Goal: Task Accomplishment & Management: Manage account settings

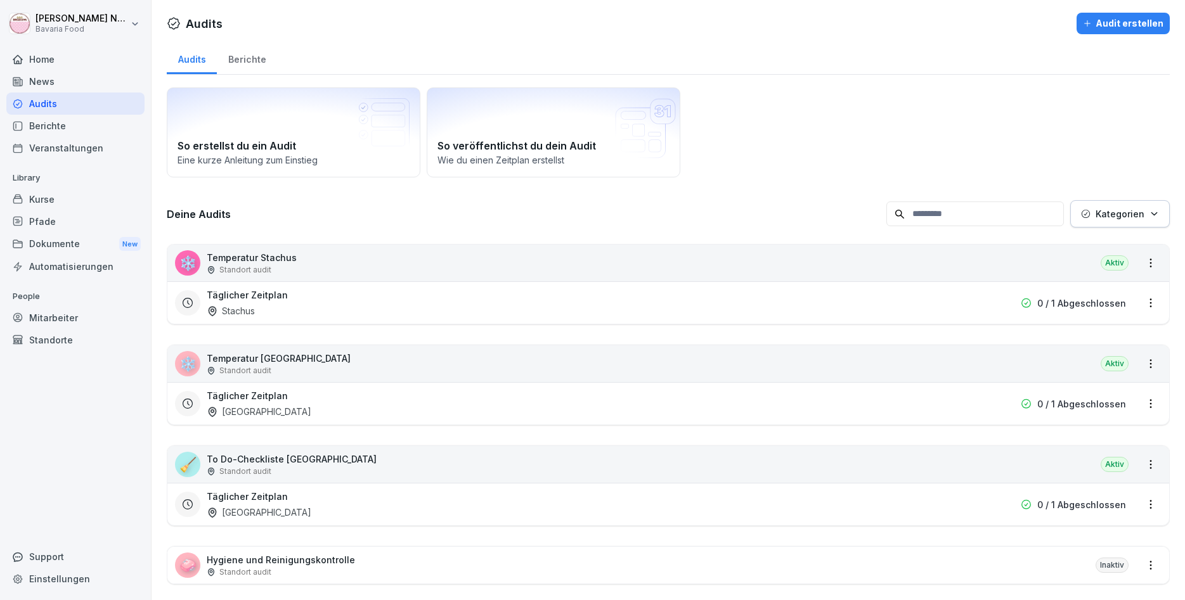
click at [42, 318] on div "Mitarbeiter" at bounding box center [75, 318] width 138 height 22
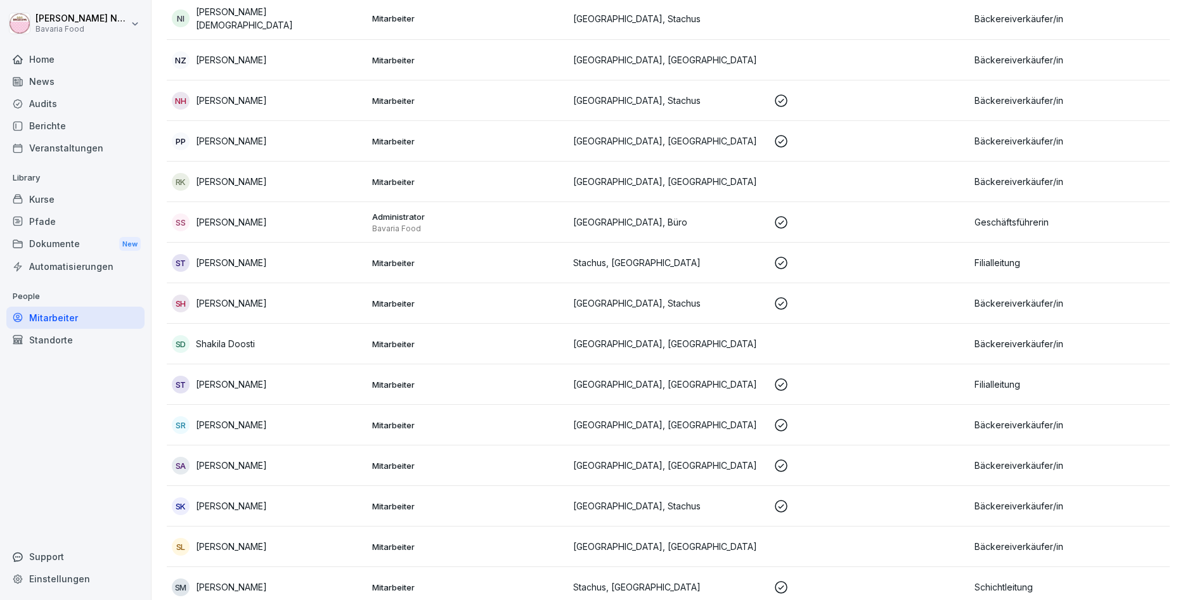
scroll to position [1293, 0]
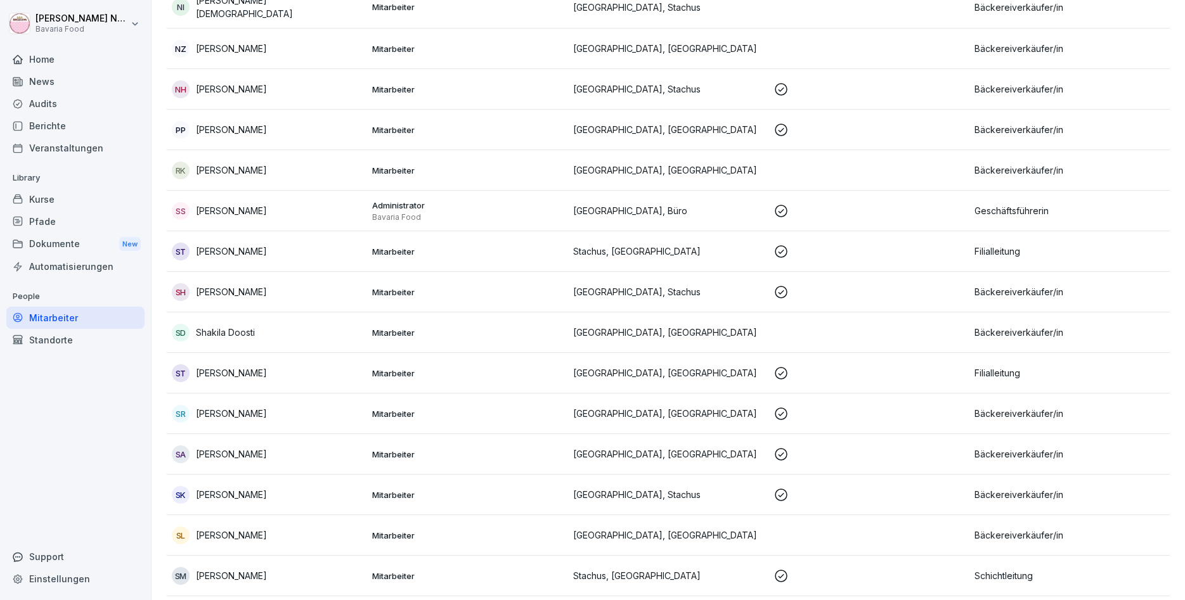
click at [264, 449] on div "SA Shpresona Alija" at bounding box center [267, 455] width 190 height 18
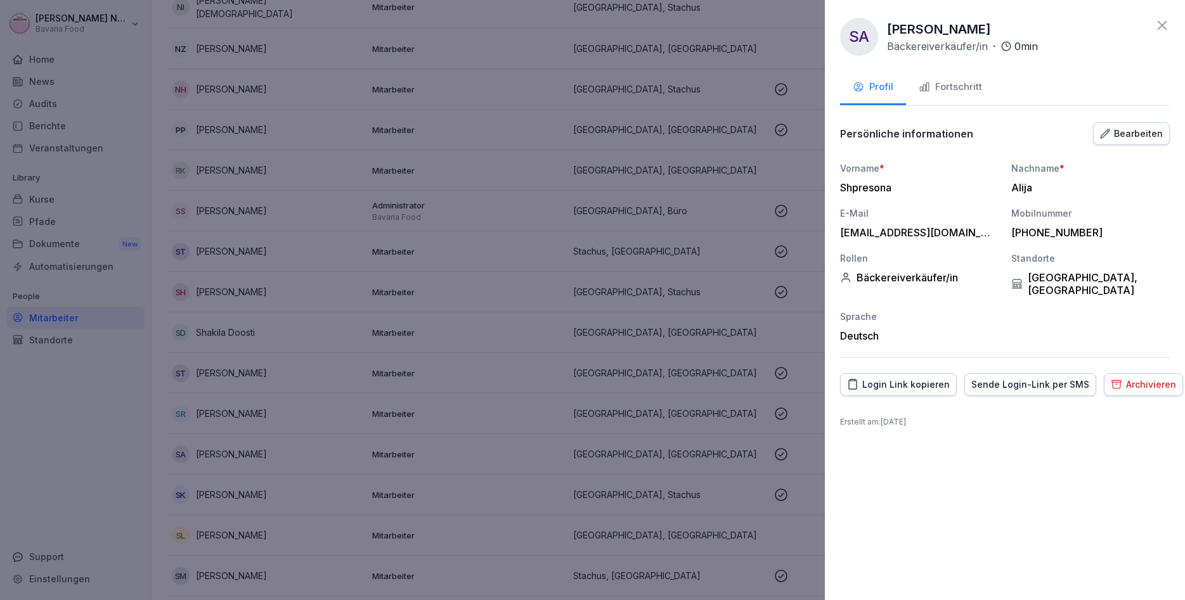
click at [948, 84] on div "Fortschritt" at bounding box center [950, 87] width 63 height 15
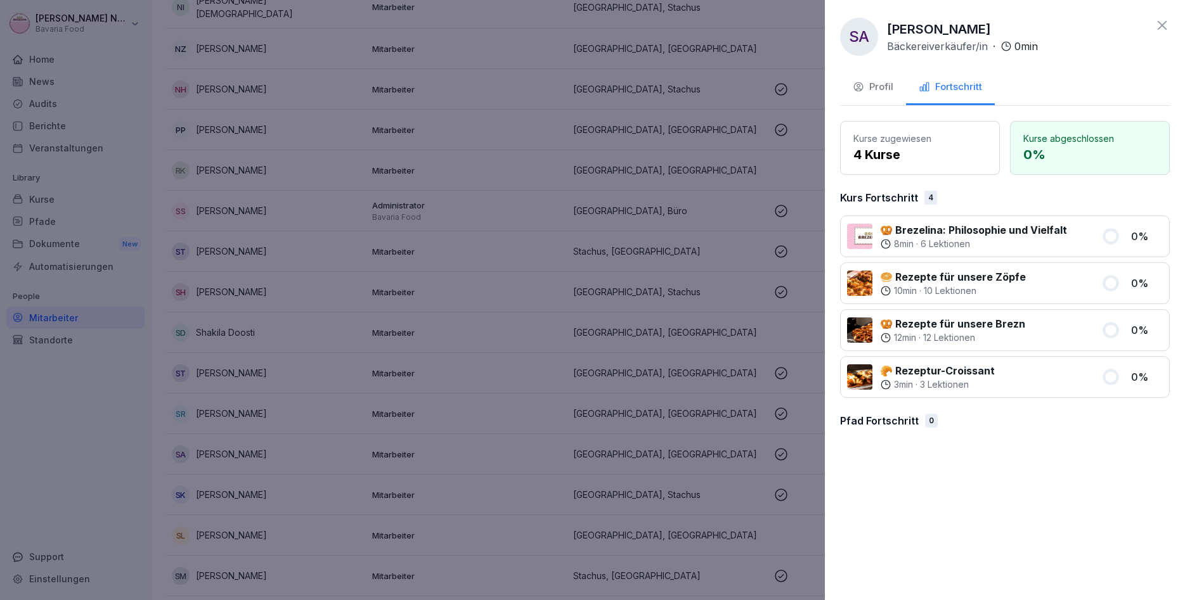
click at [1158, 25] on icon at bounding box center [1162, 25] width 15 height 15
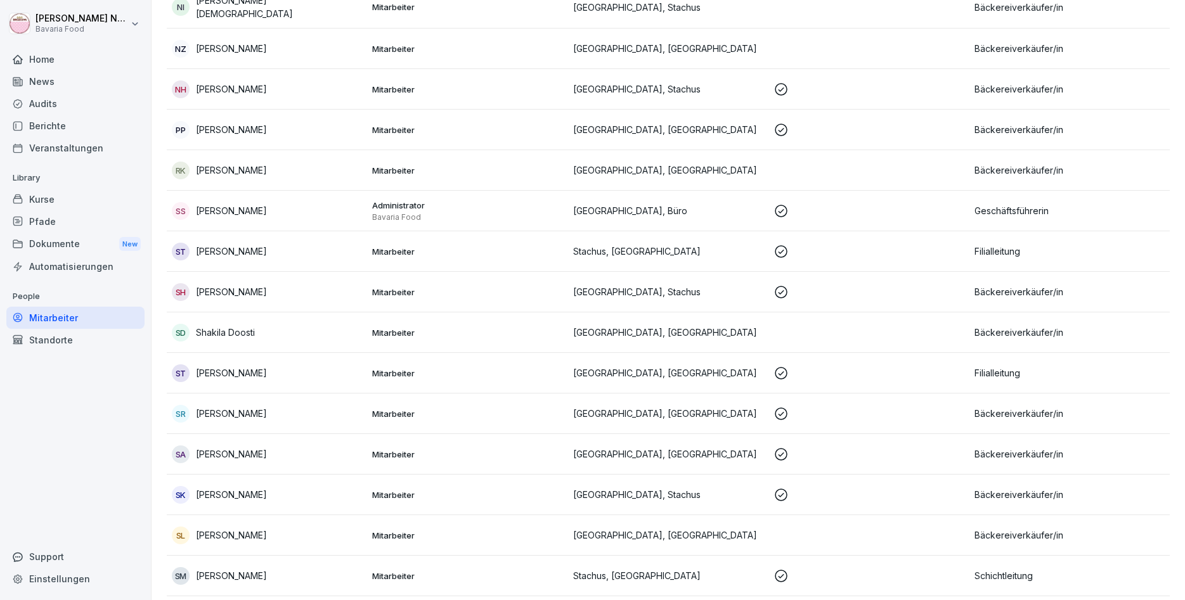
click at [115, 508] on div "Home News Audits Berichte Veranstaltungen Library Kurse Pfade Dokumente New Aut…" at bounding box center [75, 318] width 138 height 554
click at [257, 575] on p "[PERSON_NAME]" at bounding box center [231, 575] width 71 height 13
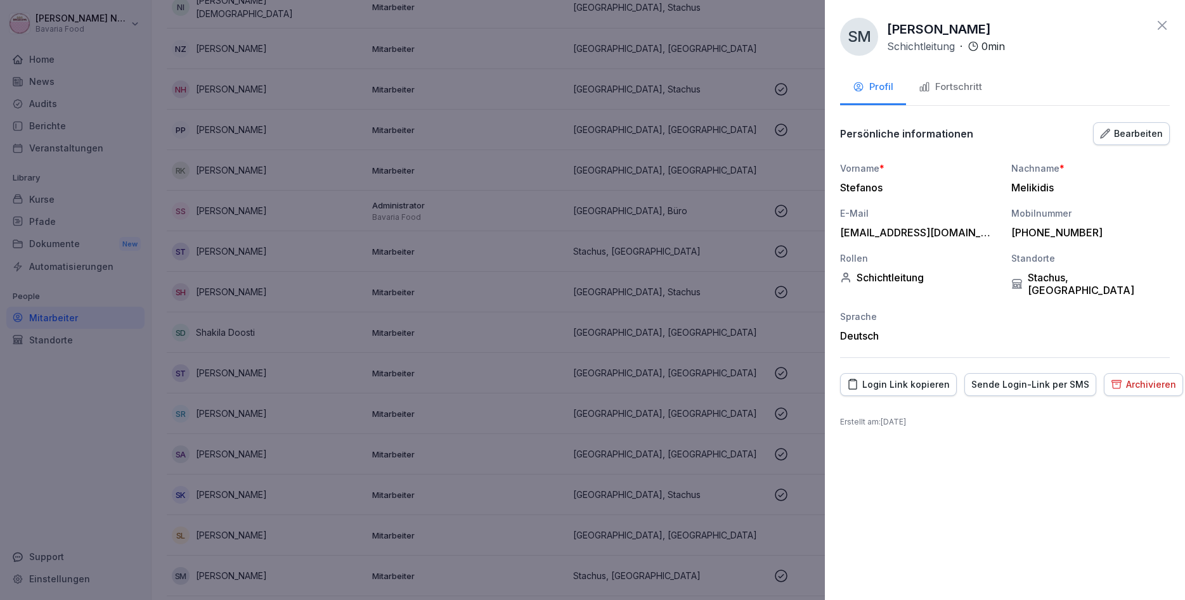
click at [954, 87] on div "Fortschritt" at bounding box center [950, 87] width 63 height 15
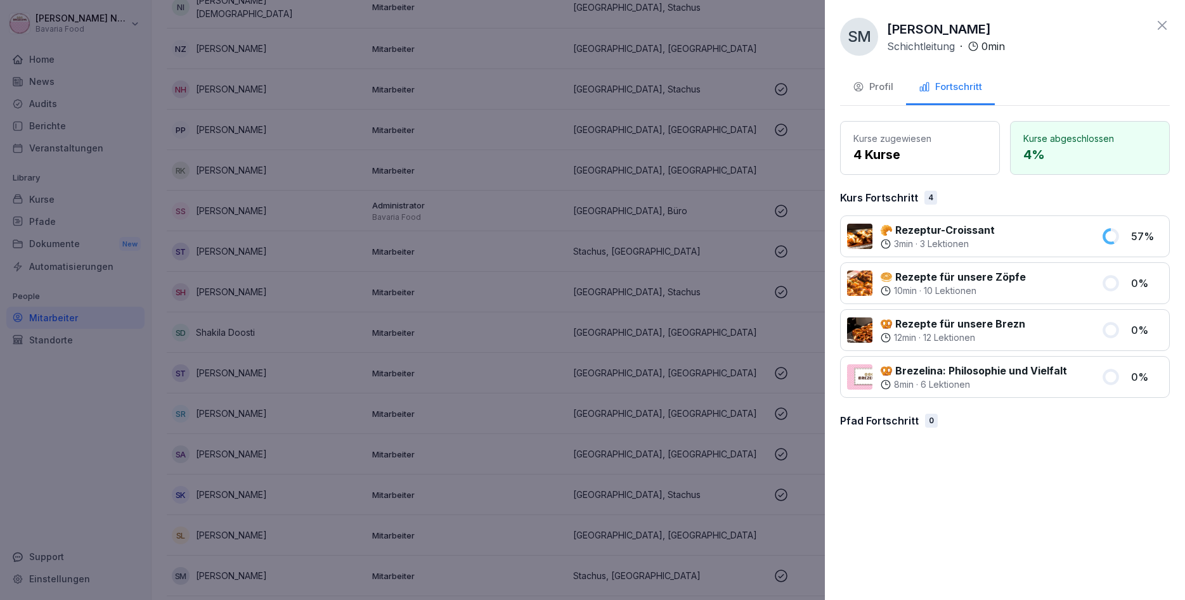
click at [1169, 25] on icon at bounding box center [1162, 25] width 15 height 15
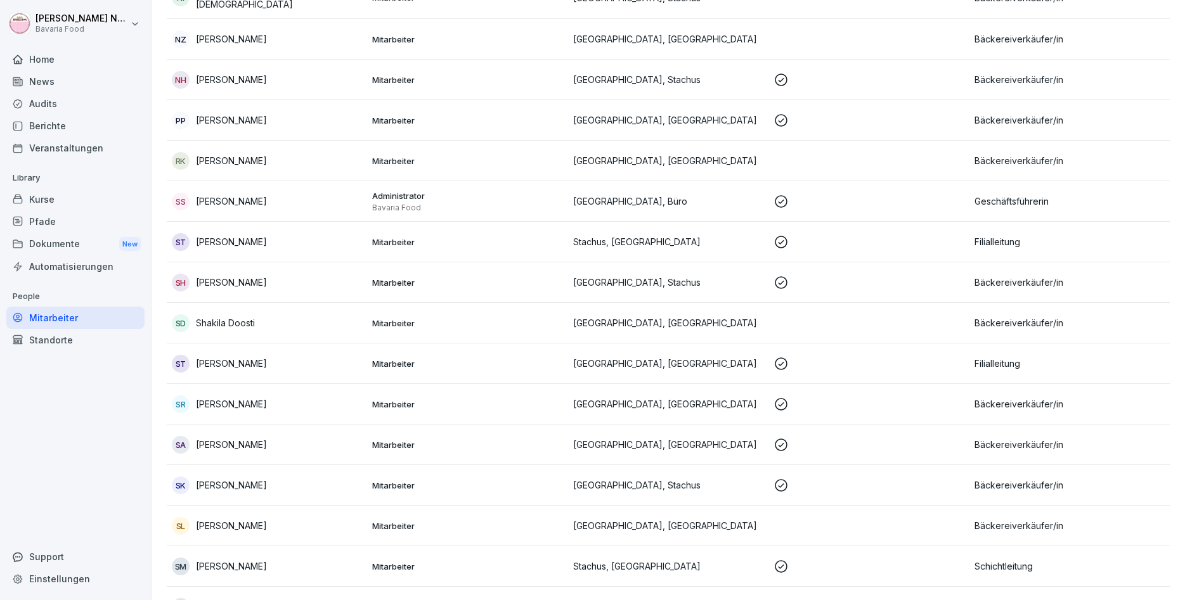
scroll to position [1379, 0]
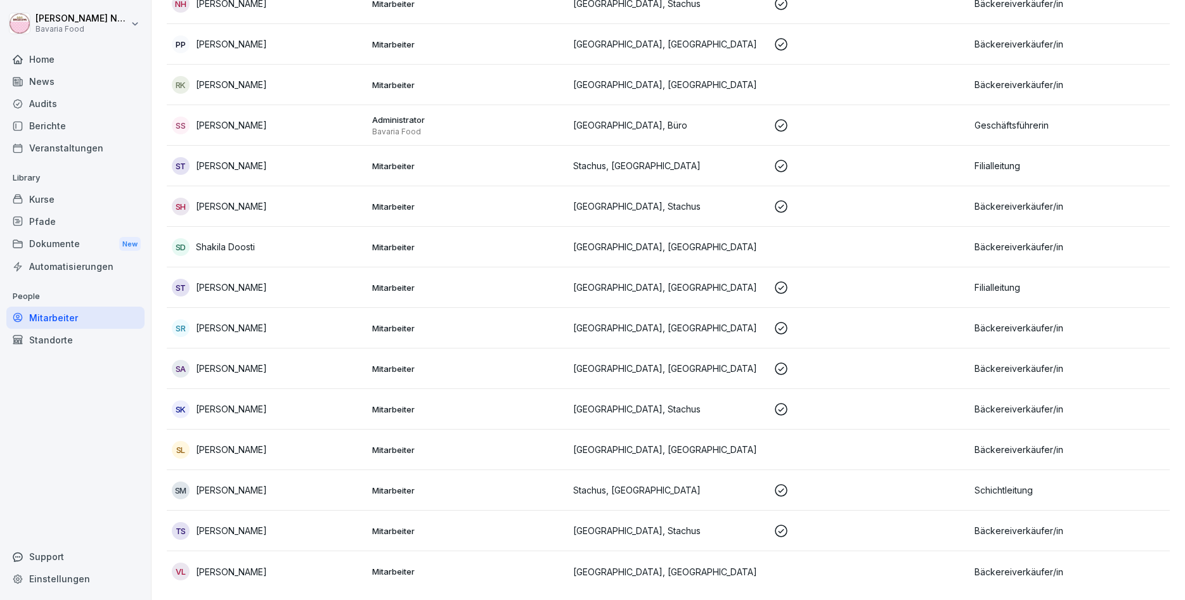
click at [58, 107] on div "Audits" at bounding box center [75, 104] width 138 height 22
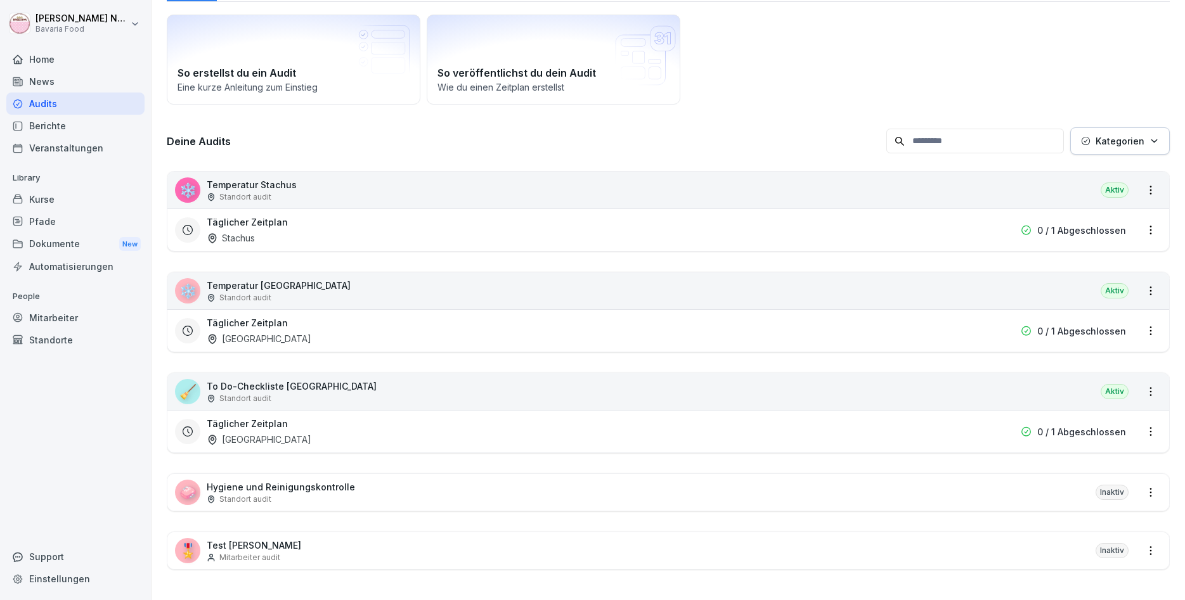
scroll to position [13, 0]
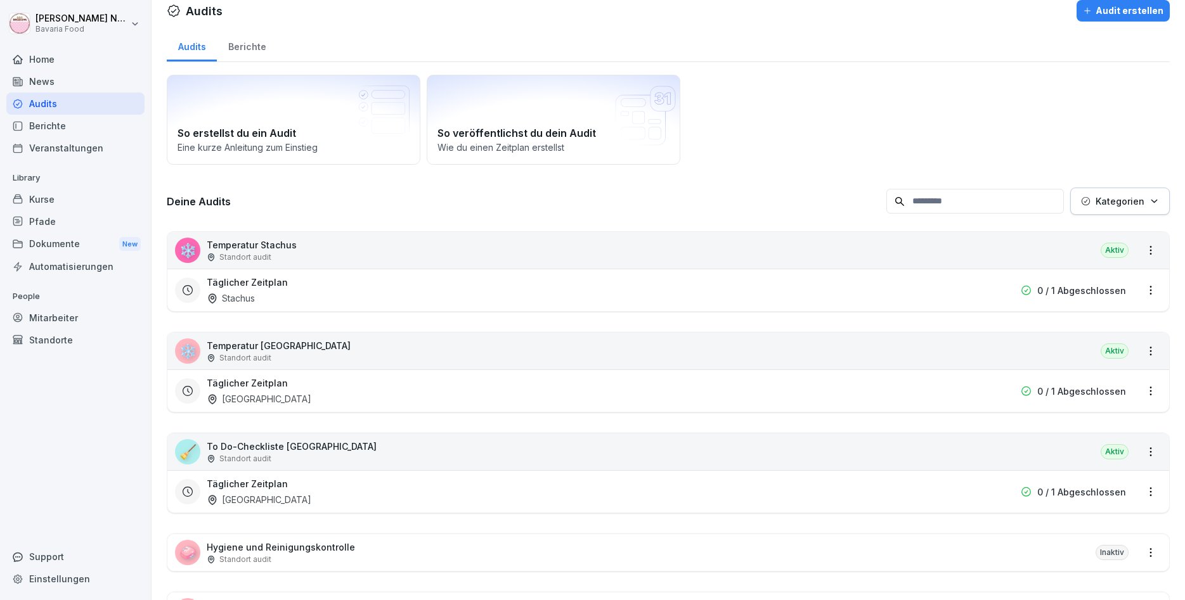
click at [391, 472] on div "Täglicher Zeitplan [GEOGRAPHIC_DATA] 0 / 1 Abgeschlossen" at bounding box center [668, 491] width 1002 height 42
click at [368, 487] on div "Täglicher Zeitplan [GEOGRAPHIC_DATA]" at bounding box center [587, 491] width 761 height 29
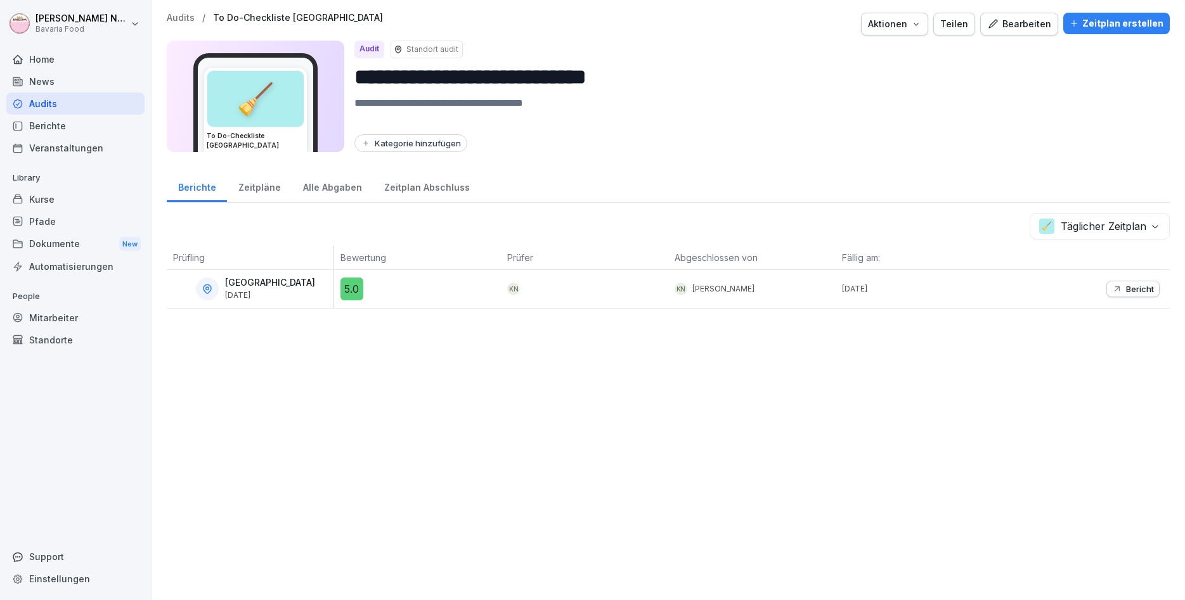
click at [1050, 25] on div "Bearbeiten" at bounding box center [1019, 24] width 64 height 14
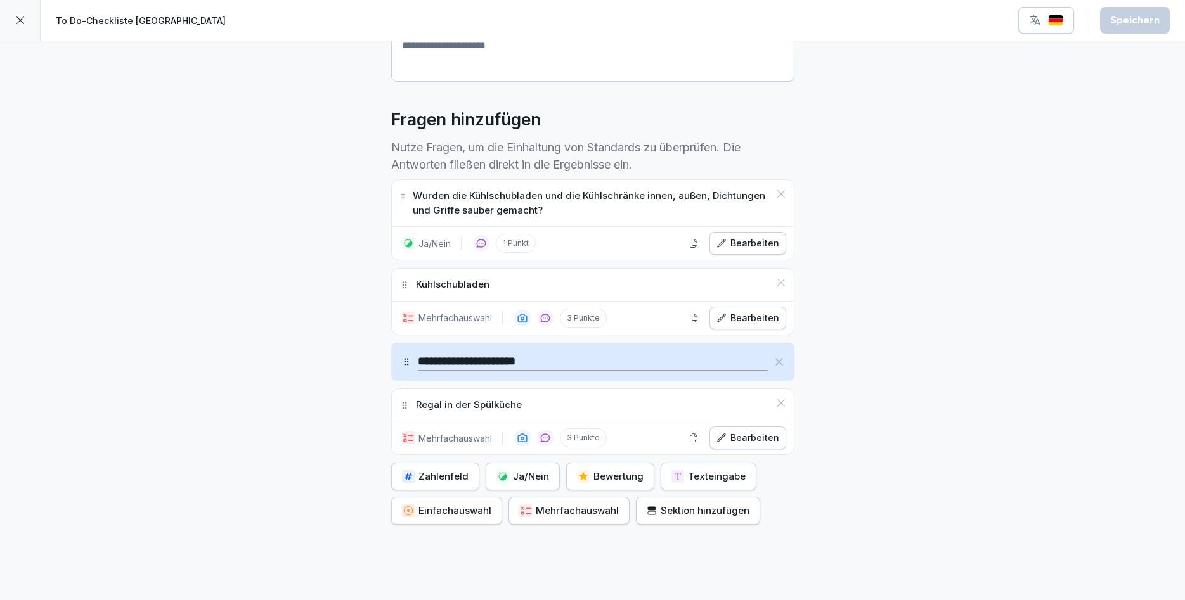
scroll to position [264, 0]
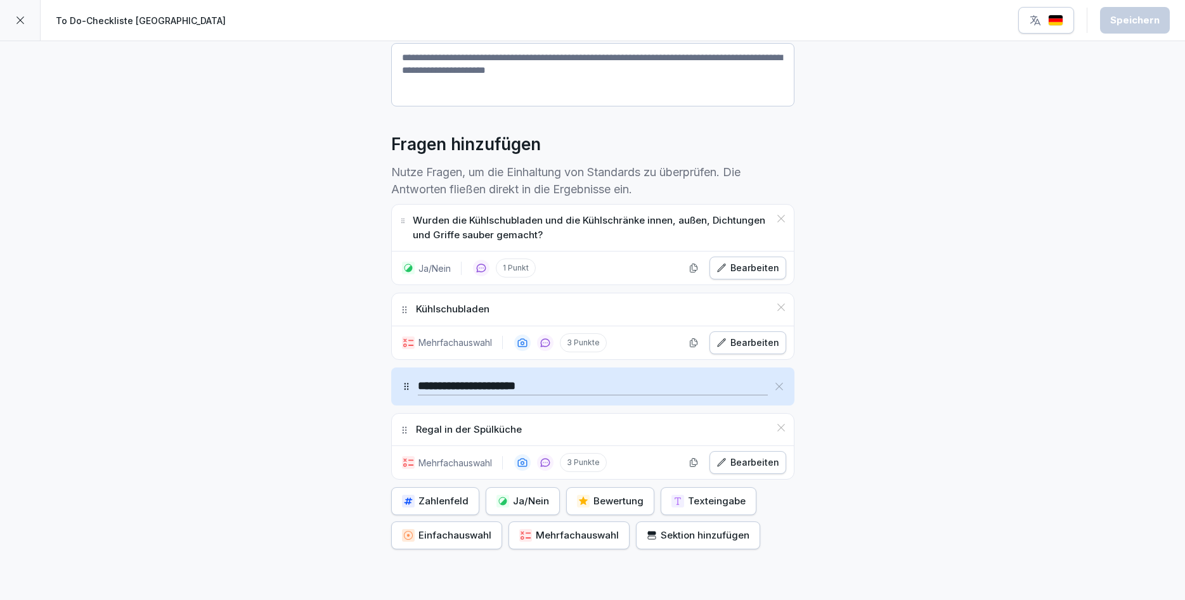
click at [782, 384] on icon at bounding box center [779, 387] width 10 height 10
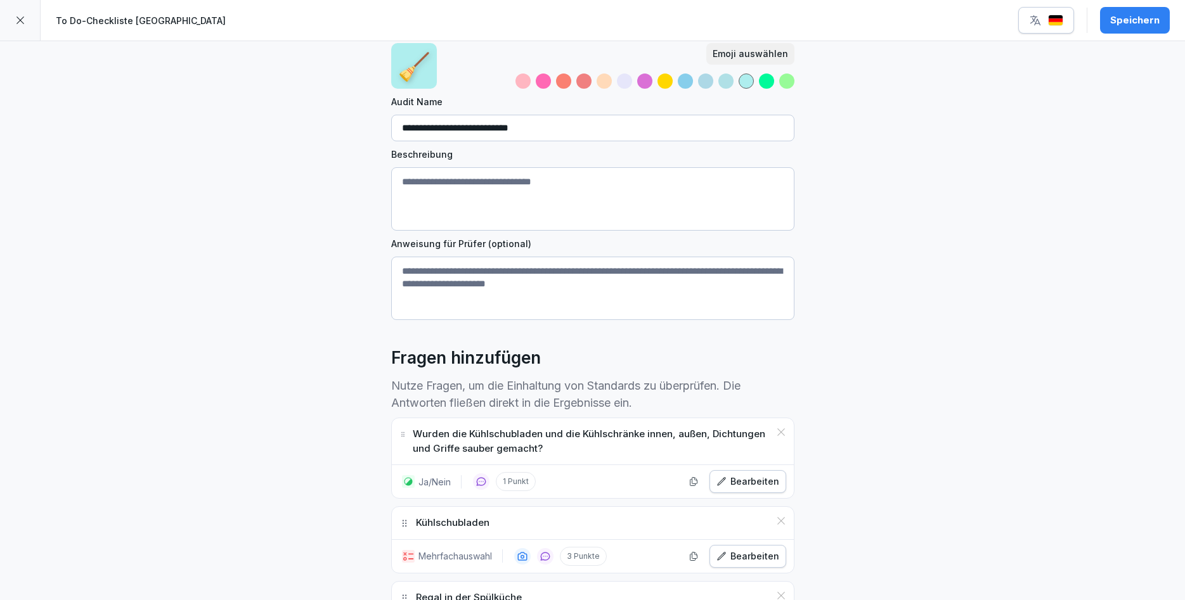
scroll to position [294, 0]
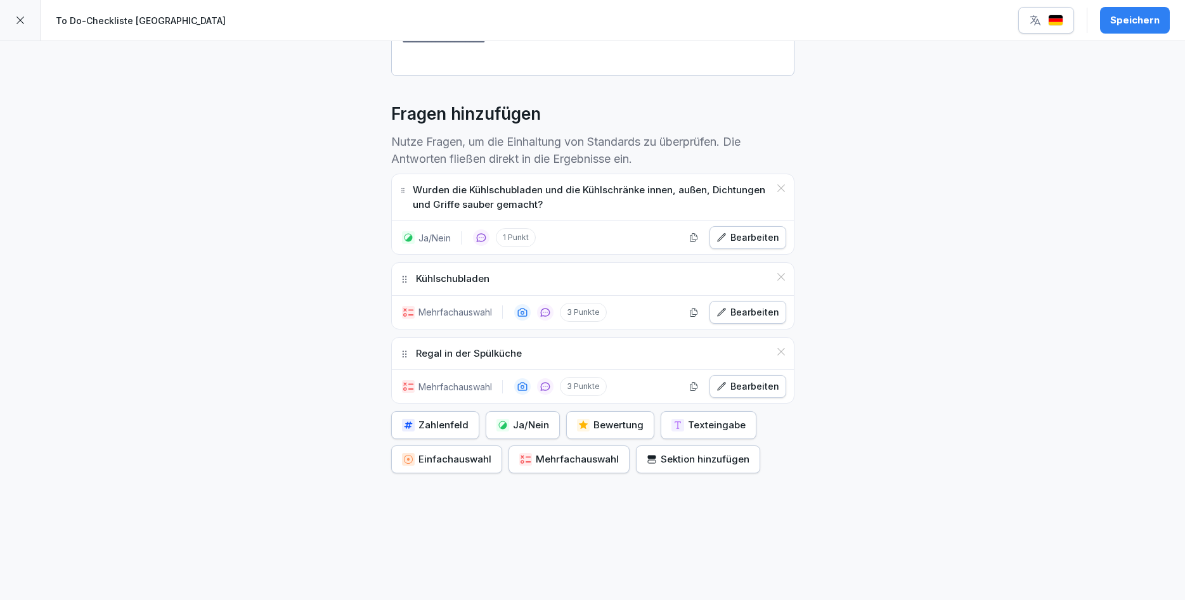
click at [660, 456] on div "Sektion hinzufügen" at bounding box center [698, 460] width 103 height 14
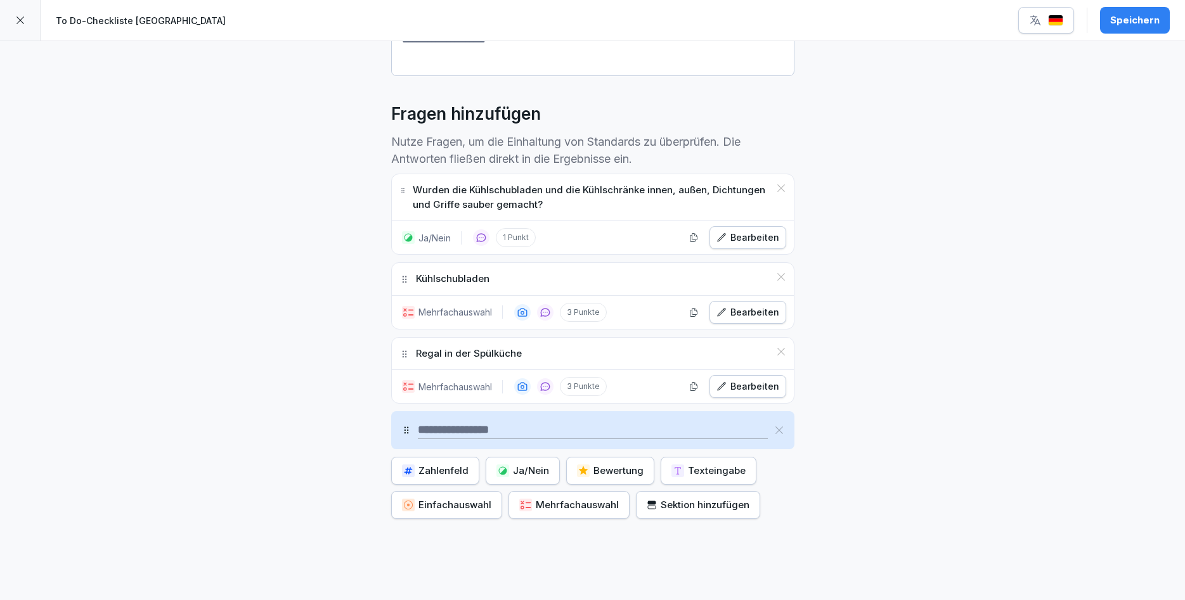
drag, startPoint x: 414, startPoint y: 434, endPoint x: 406, endPoint y: 420, distance: 16.2
click at [406, 420] on div at bounding box center [592, 430] width 403 height 38
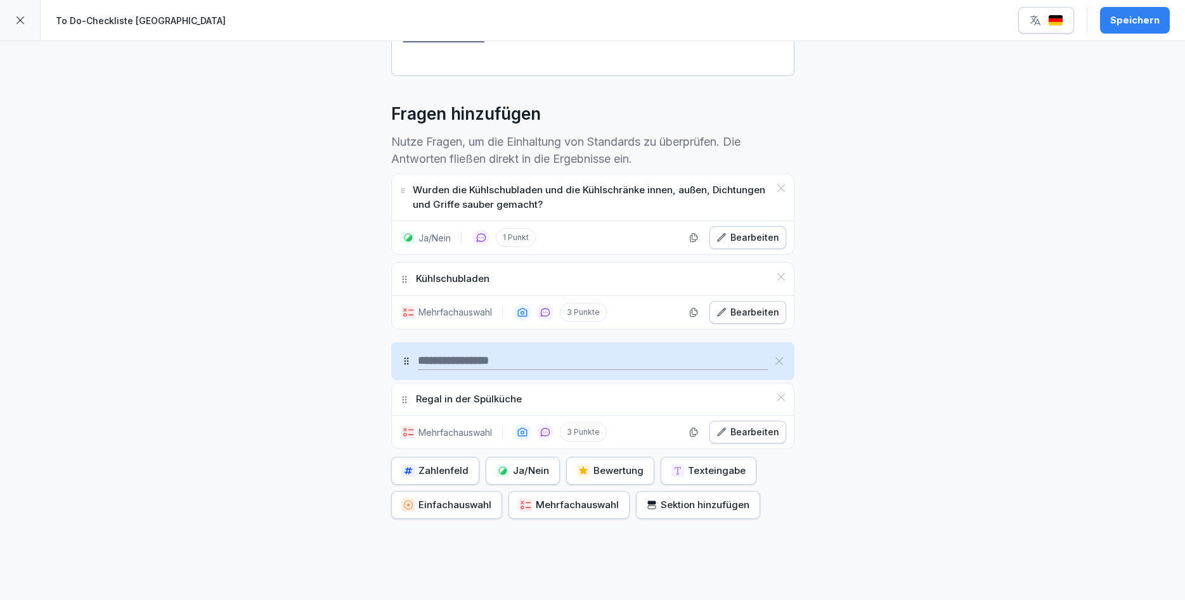
drag, startPoint x: 404, startPoint y: 432, endPoint x: 406, endPoint y: 363, distance: 69.2
click at [406, 363] on icon at bounding box center [406, 361] width 10 height 10
click at [682, 504] on div "Sektion hinzufügen" at bounding box center [698, 505] width 103 height 14
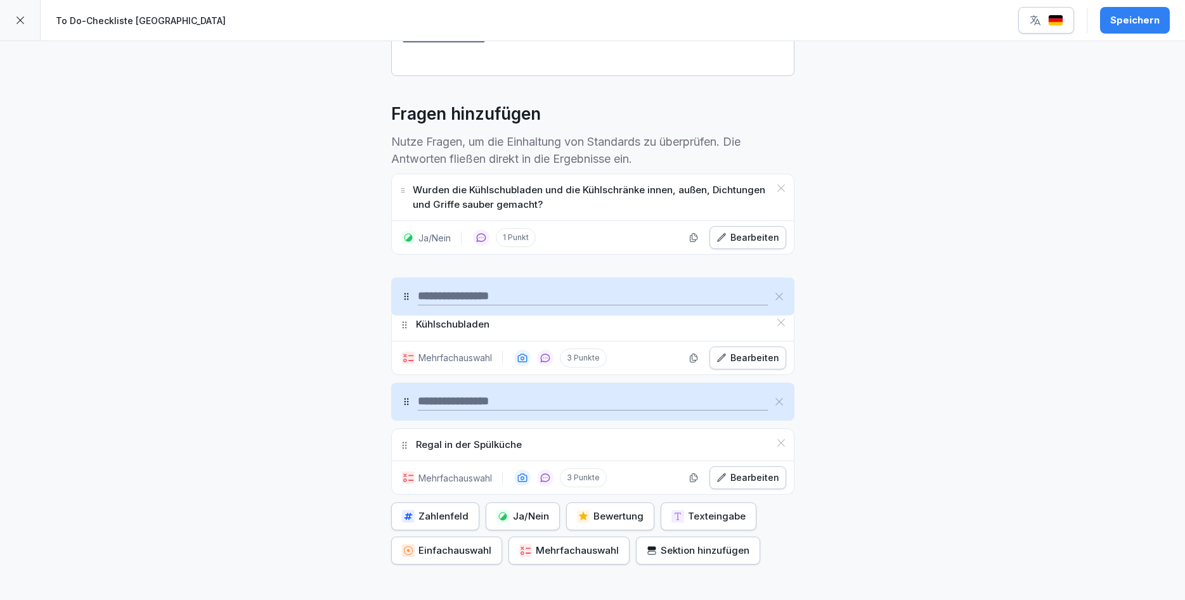
drag, startPoint x: 404, startPoint y: 476, endPoint x: 385, endPoint y: 296, distance: 180.4
click at [385, 296] on div "**********" at bounding box center [592, 219] width 1185 height 945
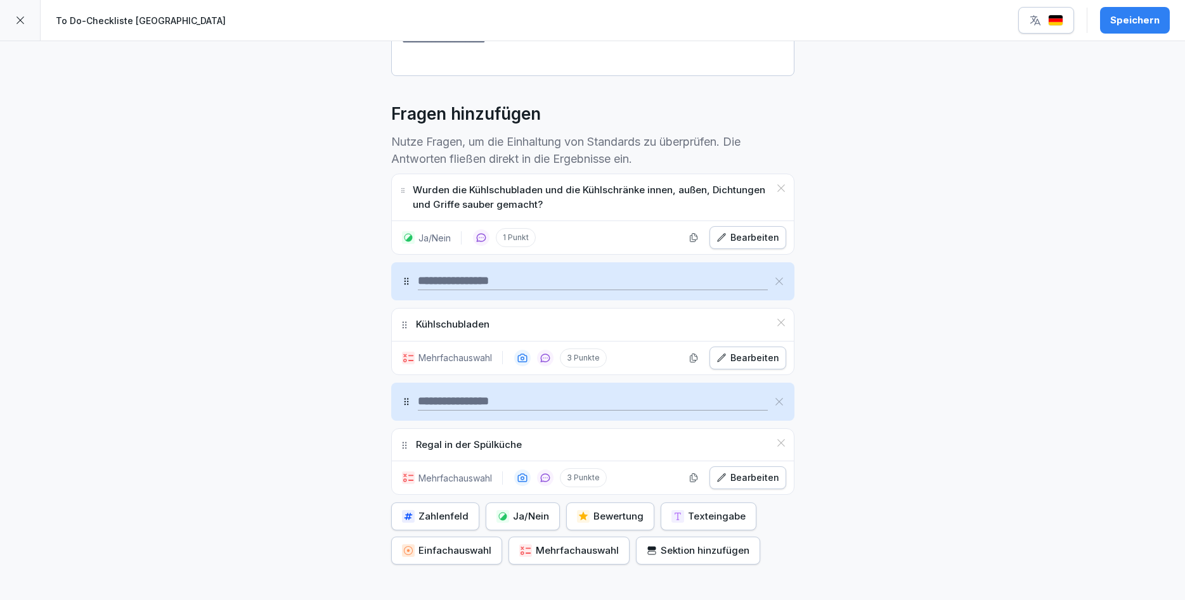
click at [779, 282] on icon at bounding box center [779, 282] width 8 height 8
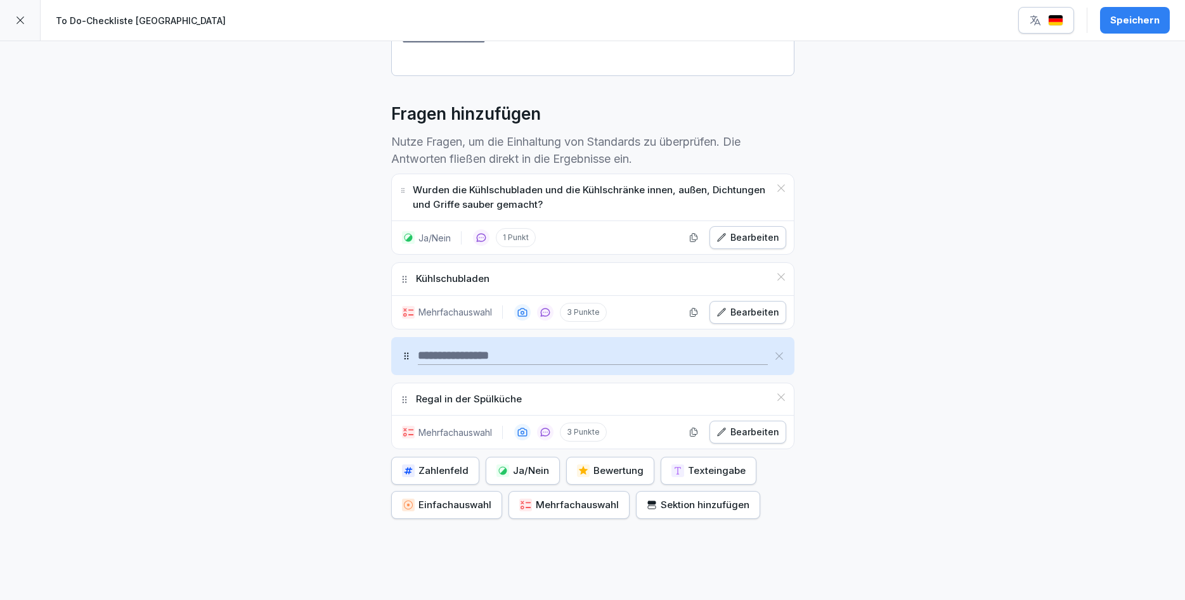
click at [25, 23] on div at bounding box center [20, 20] width 41 height 41
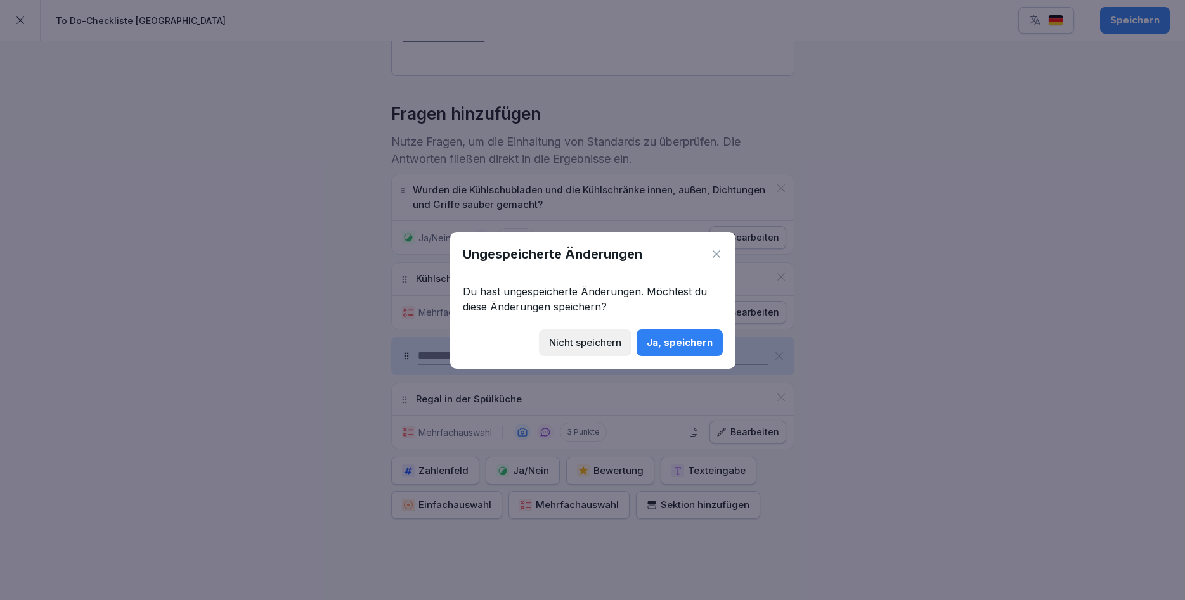
click at [666, 341] on div "Ja, speichern" at bounding box center [680, 343] width 66 height 14
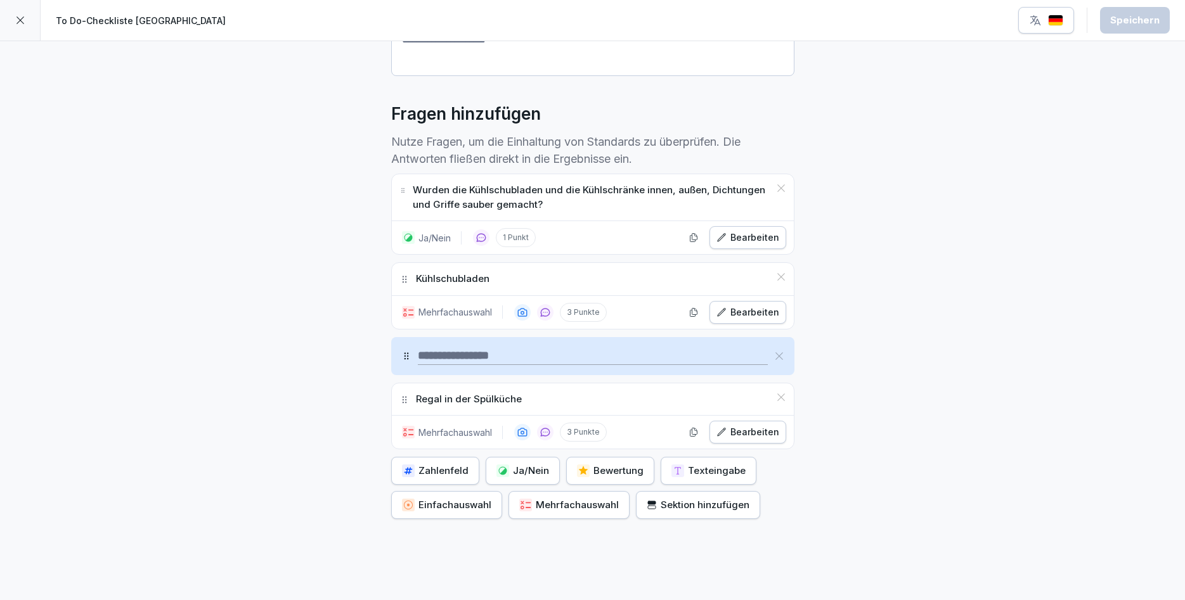
click at [29, 23] on div at bounding box center [20, 20] width 41 height 41
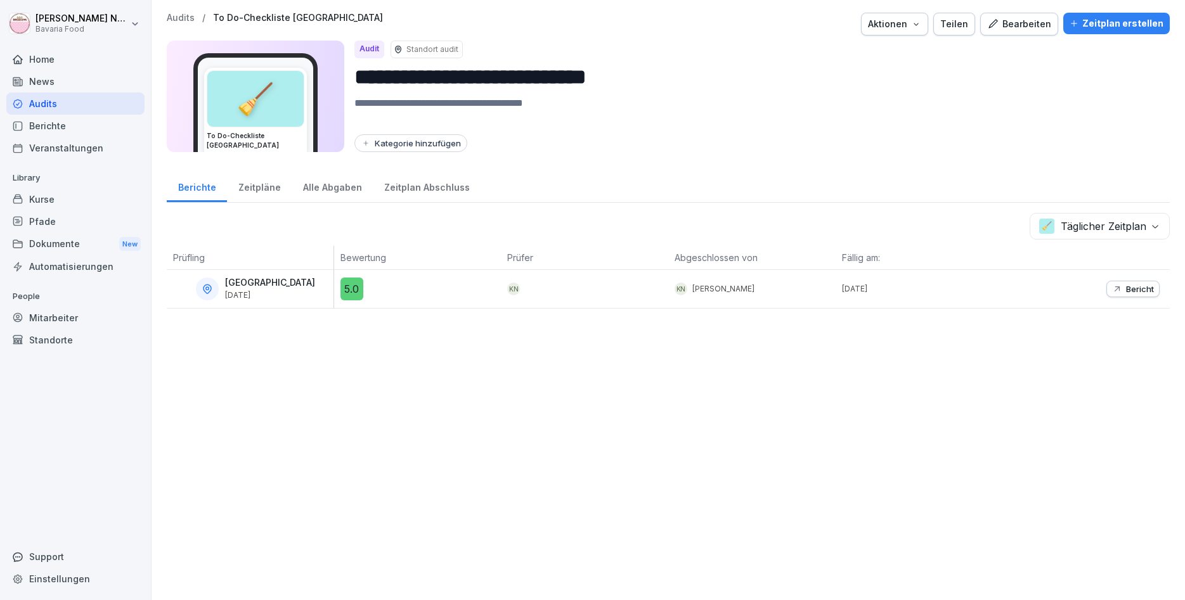
click at [59, 60] on div "Home" at bounding box center [75, 59] width 138 height 22
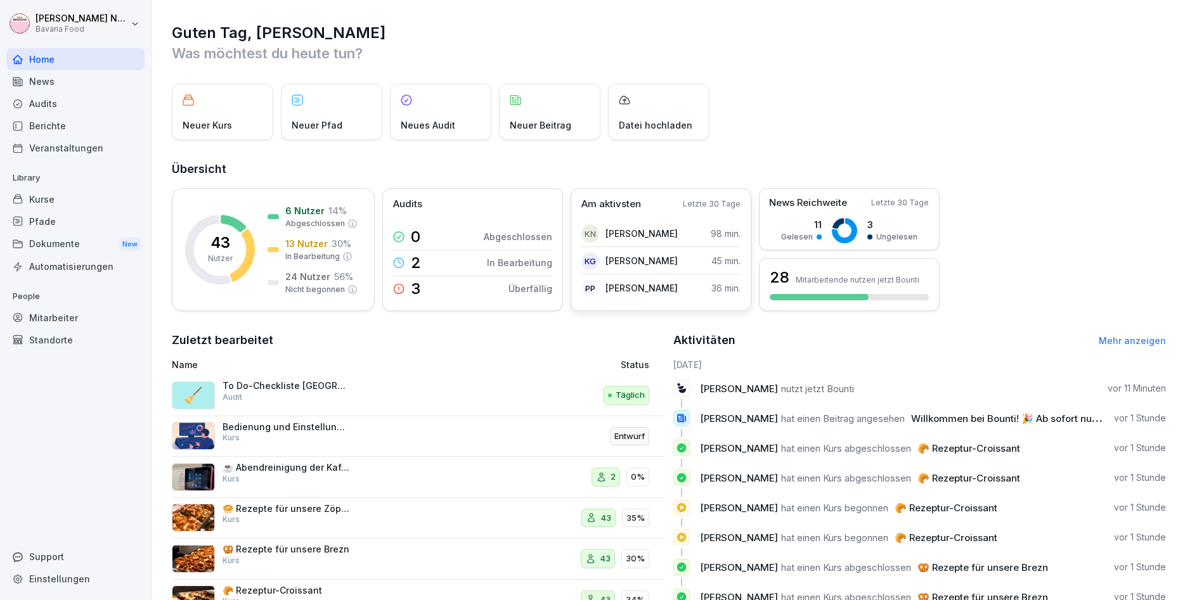
click at [625, 200] on p "Am aktivsten" at bounding box center [611, 204] width 60 height 15
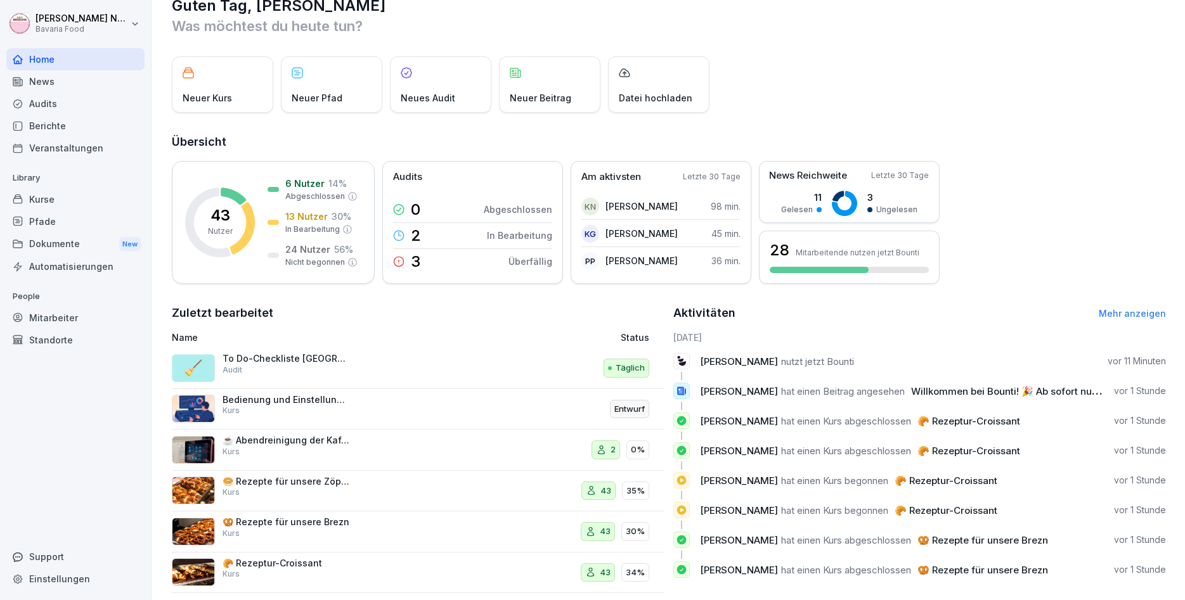
scroll to position [43, 0]
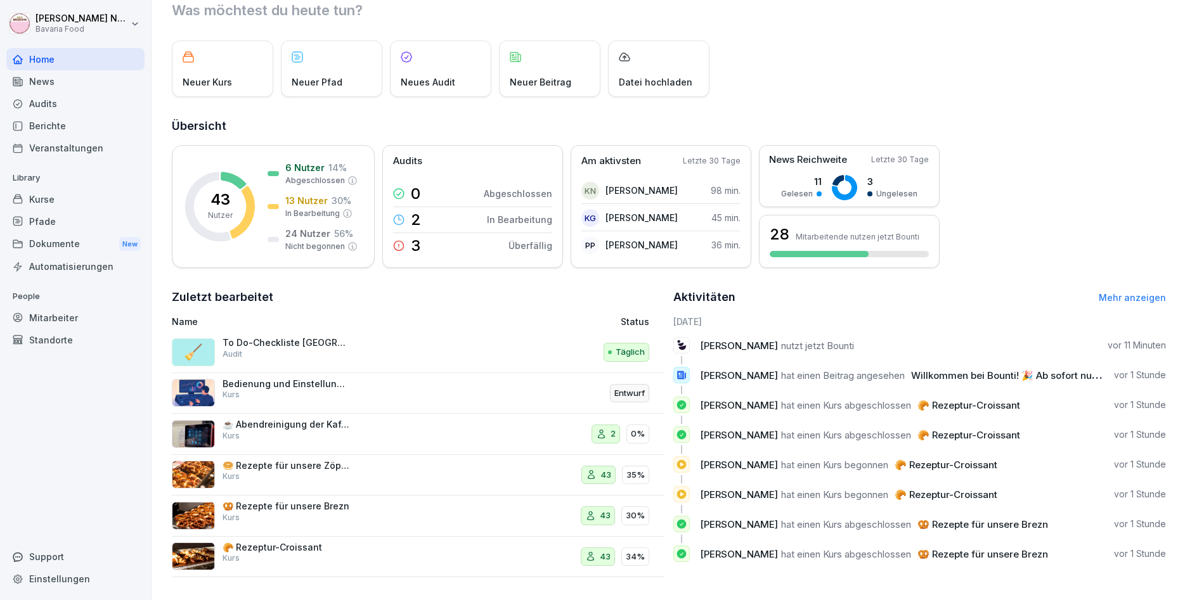
click at [66, 323] on div "Mitarbeiter" at bounding box center [75, 318] width 138 height 22
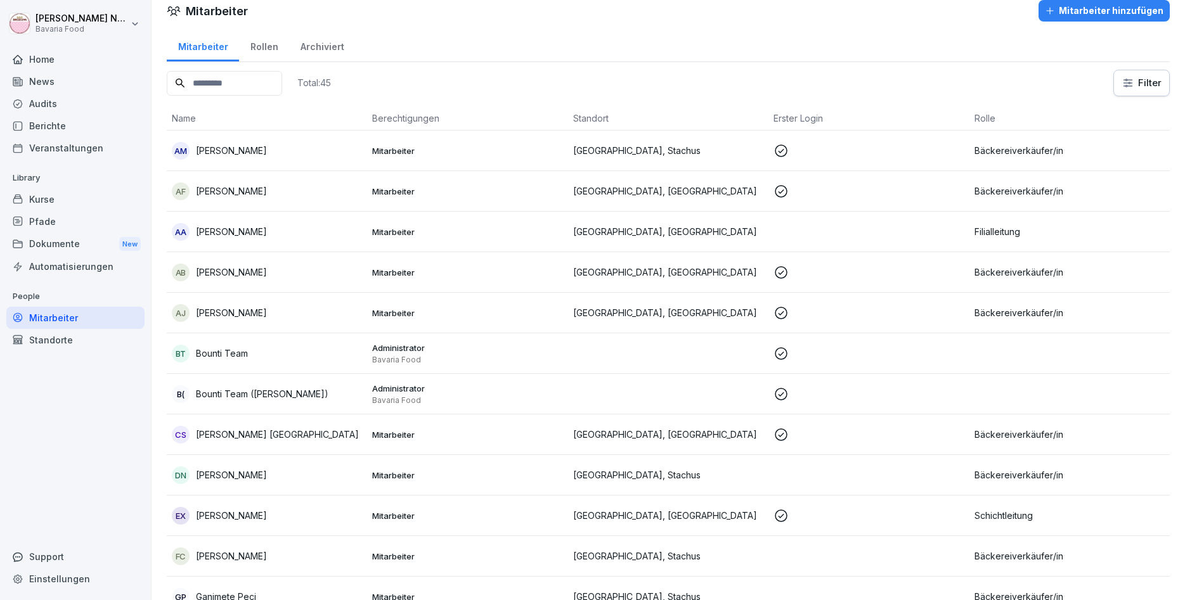
click at [188, 269] on div "AB" at bounding box center [181, 273] width 18 height 18
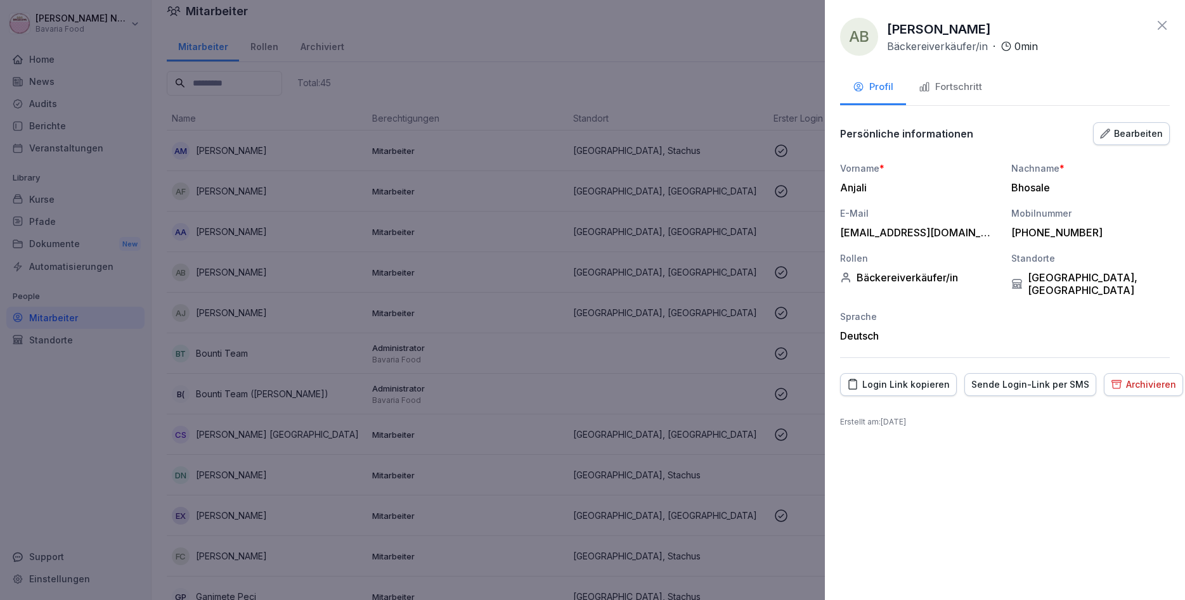
click at [943, 86] on div "Fortschritt" at bounding box center [950, 87] width 63 height 15
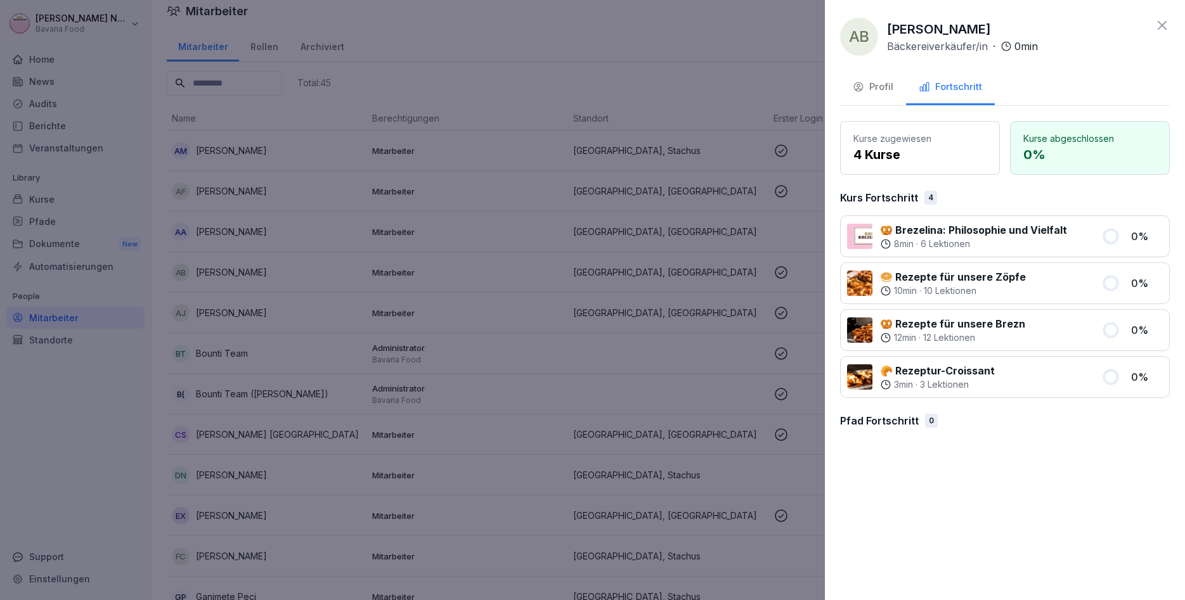
click at [687, 120] on div at bounding box center [592, 300] width 1185 height 600
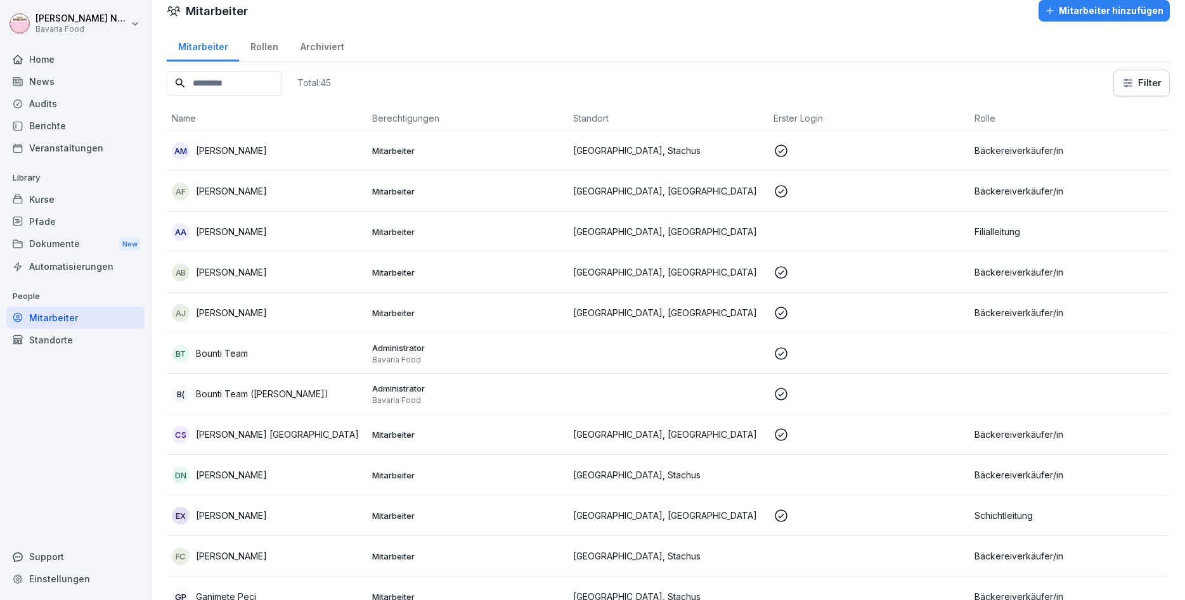
click at [267, 313] on p "[PERSON_NAME]" at bounding box center [231, 312] width 71 height 13
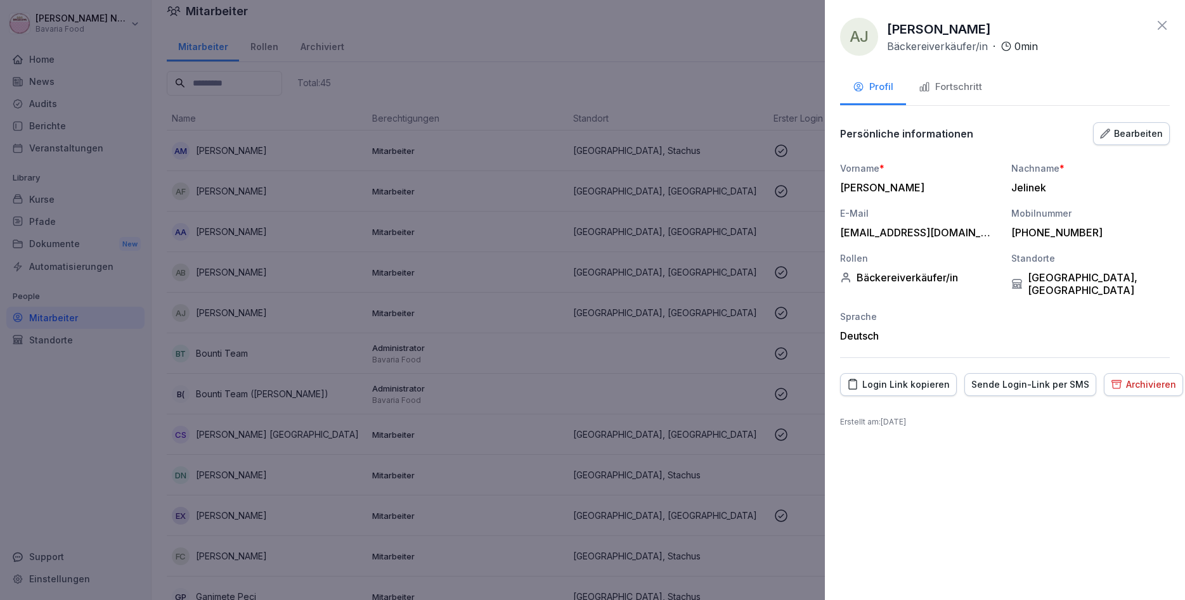
click at [971, 75] on button "Fortschritt" at bounding box center [950, 88] width 89 height 34
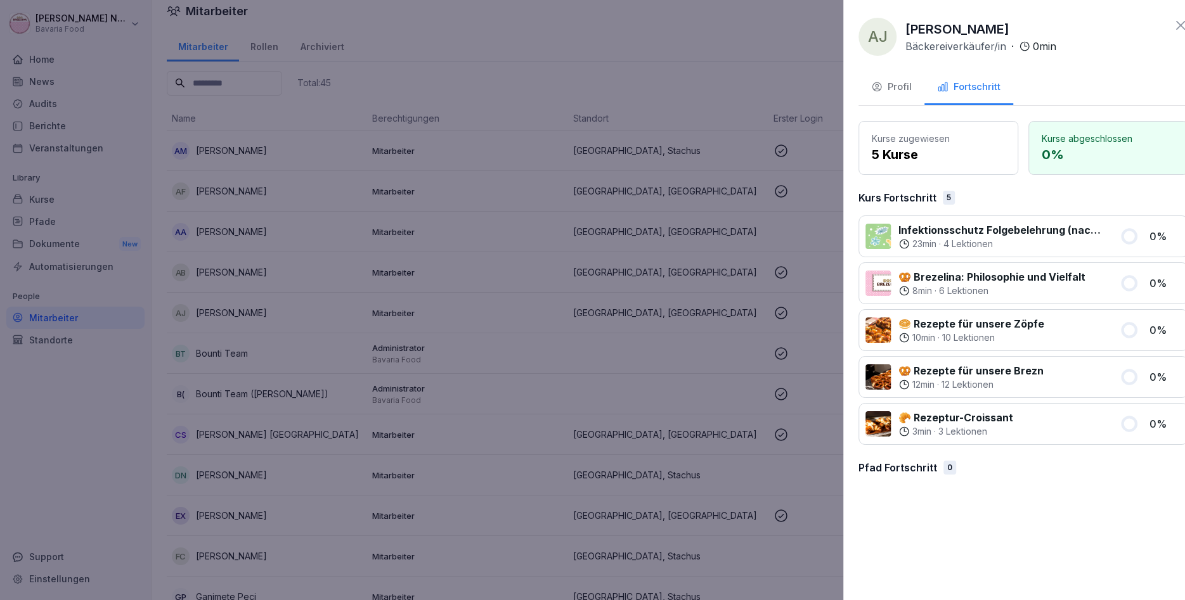
click at [617, 91] on div at bounding box center [592, 300] width 1185 height 600
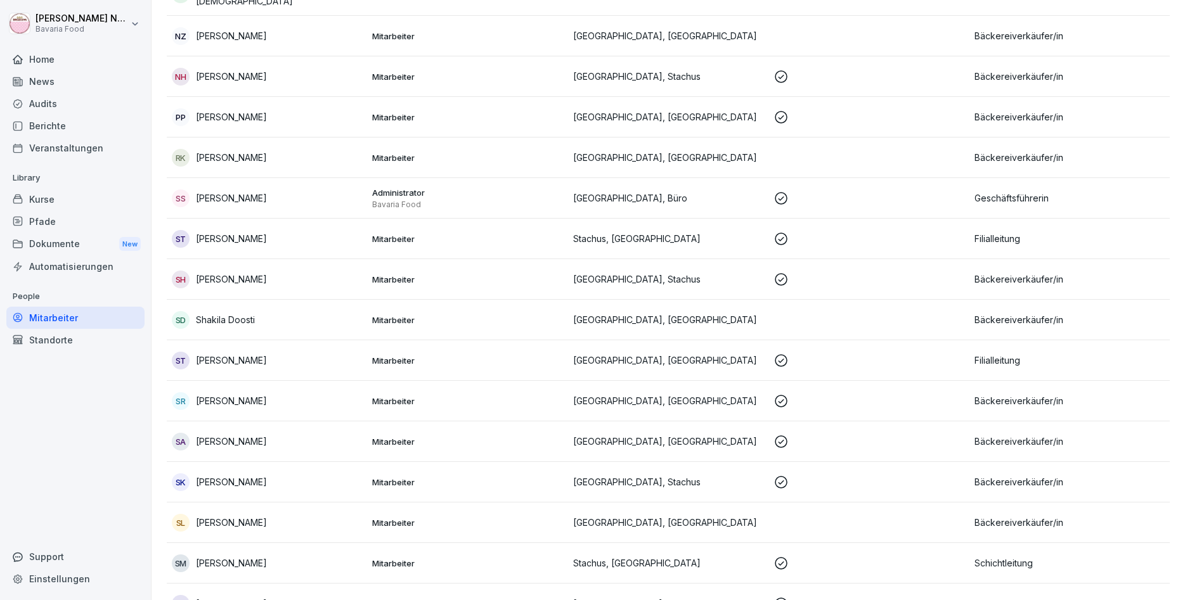
scroll to position [1379, 0]
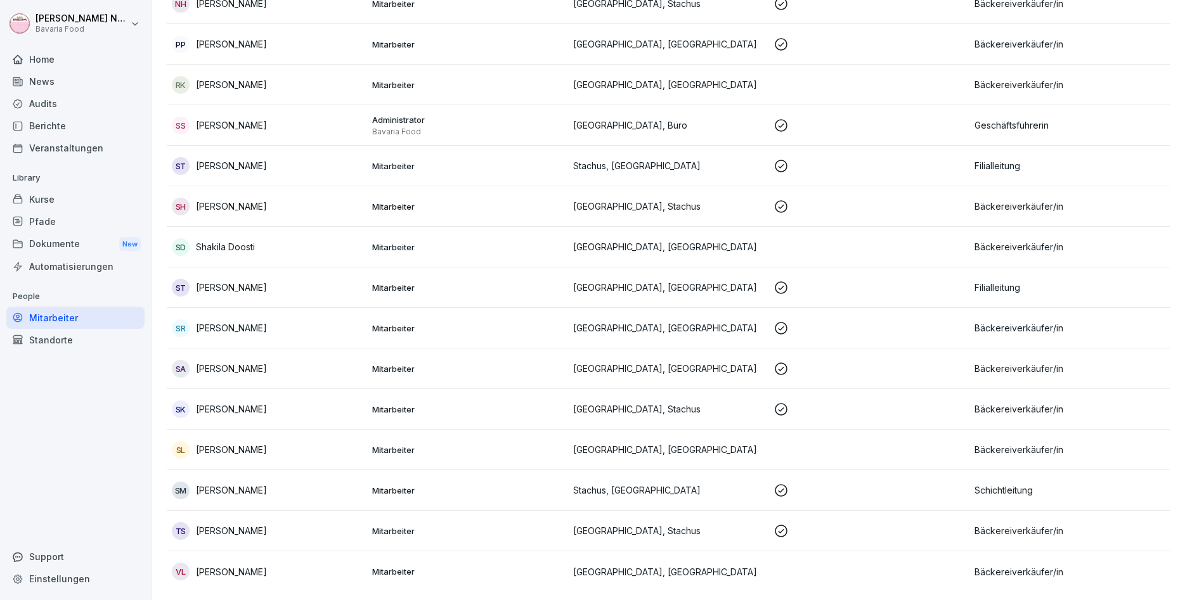
click at [267, 209] on p "[PERSON_NAME]" at bounding box center [231, 206] width 71 height 13
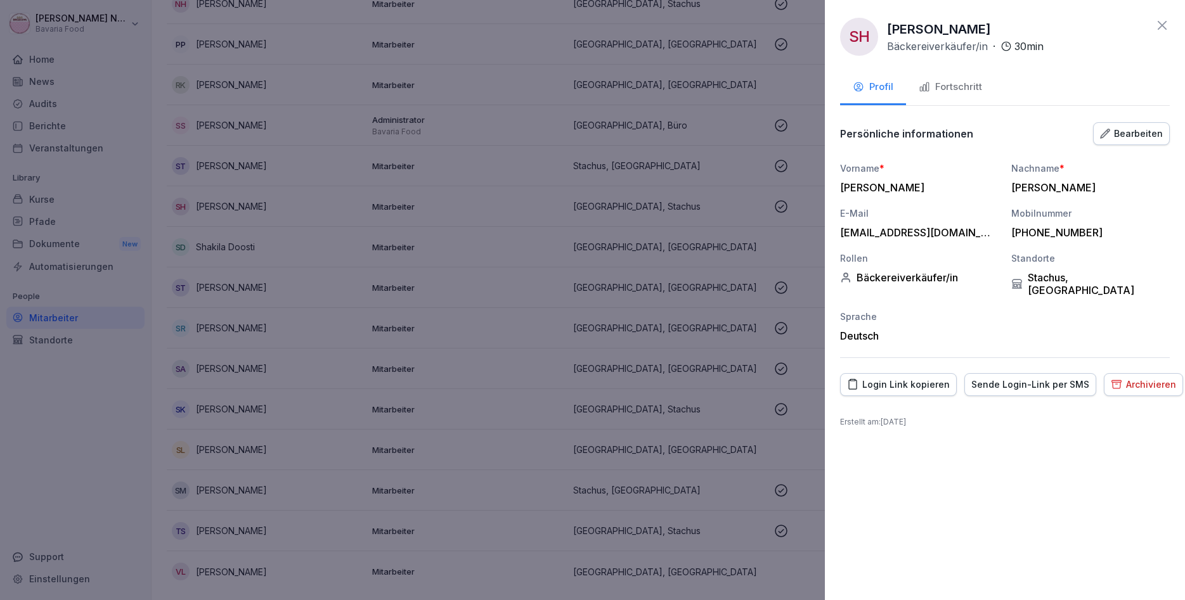
click at [968, 79] on button "Fortschritt" at bounding box center [950, 88] width 89 height 34
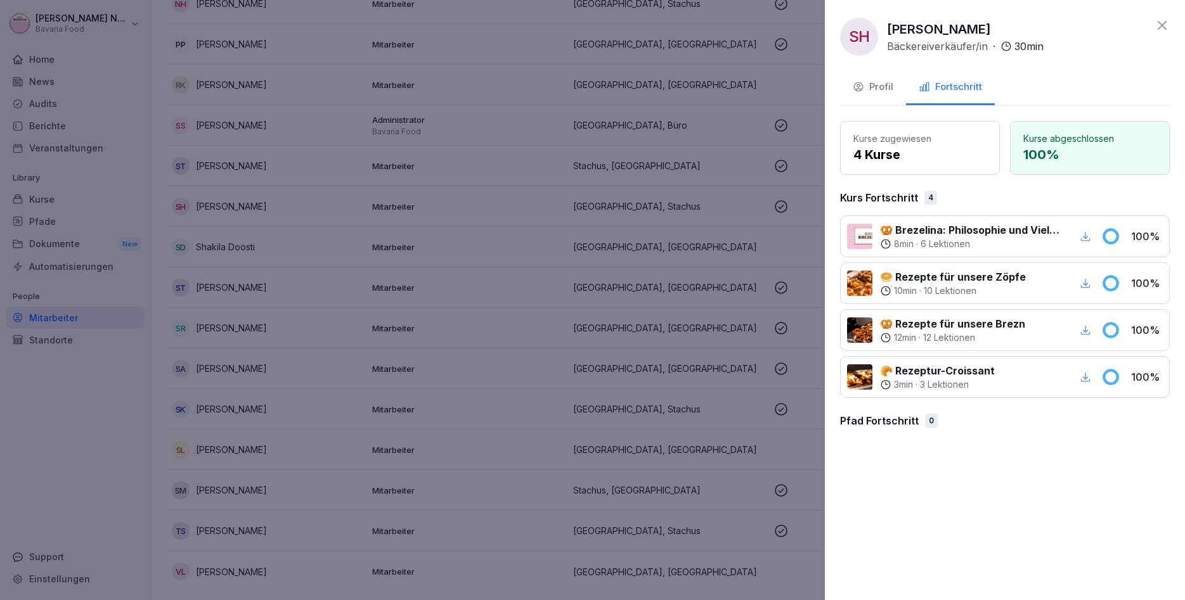
click at [1158, 27] on icon at bounding box center [1162, 25] width 15 height 15
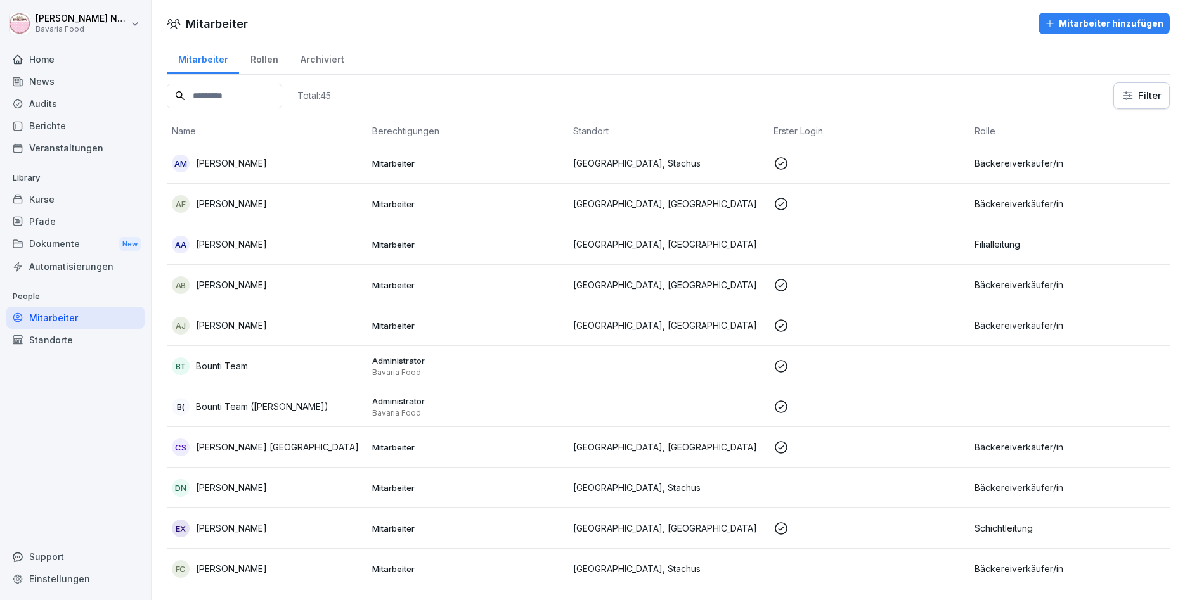
scroll to position [1379, 0]
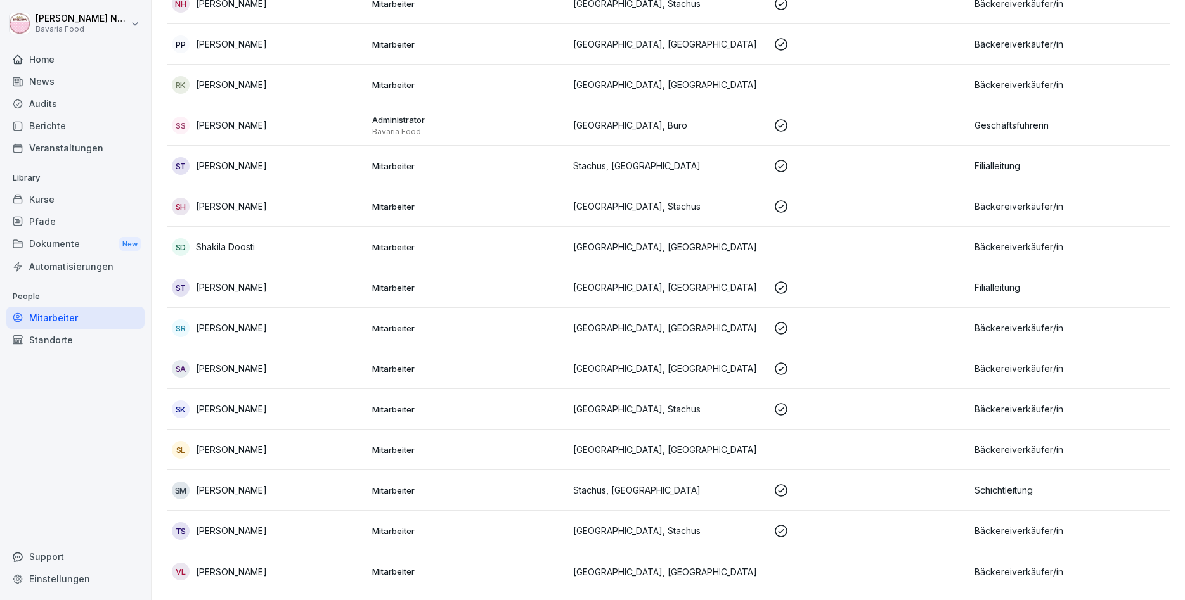
click at [42, 58] on div "Home" at bounding box center [75, 59] width 138 height 22
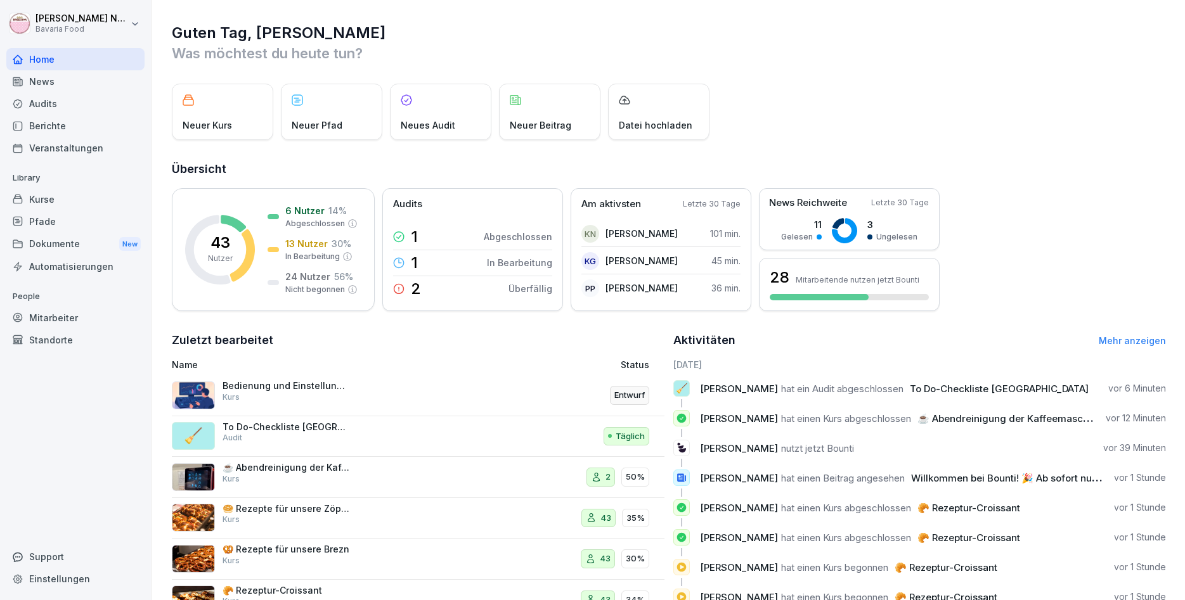
click at [990, 379] on div "18.9.2025 🧹 Katharina Neurohr hat ein Audit abgeschlossen To Do-Checkliste Mari…" at bounding box center [919, 486] width 493 height 257
click at [985, 395] on p "Katharina Neurohr hat ein Audit abgeschlossen To Do-Checkliste Marienplatz" at bounding box center [896, 388] width 392 height 13
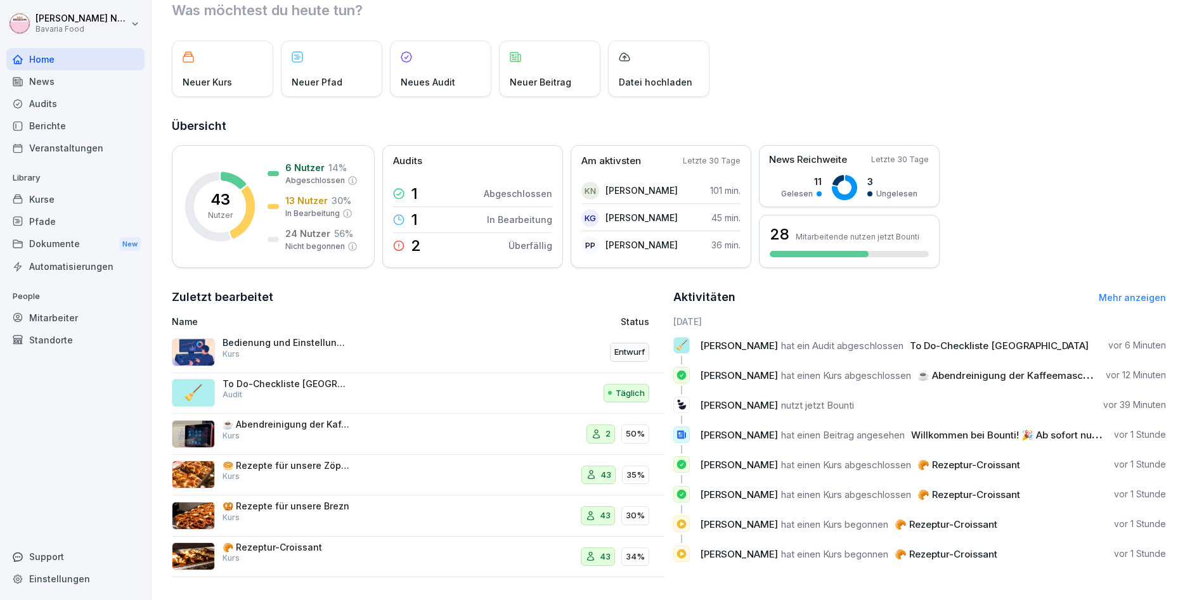
click at [50, 84] on div "News" at bounding box center [75, 81] width 138 height 22
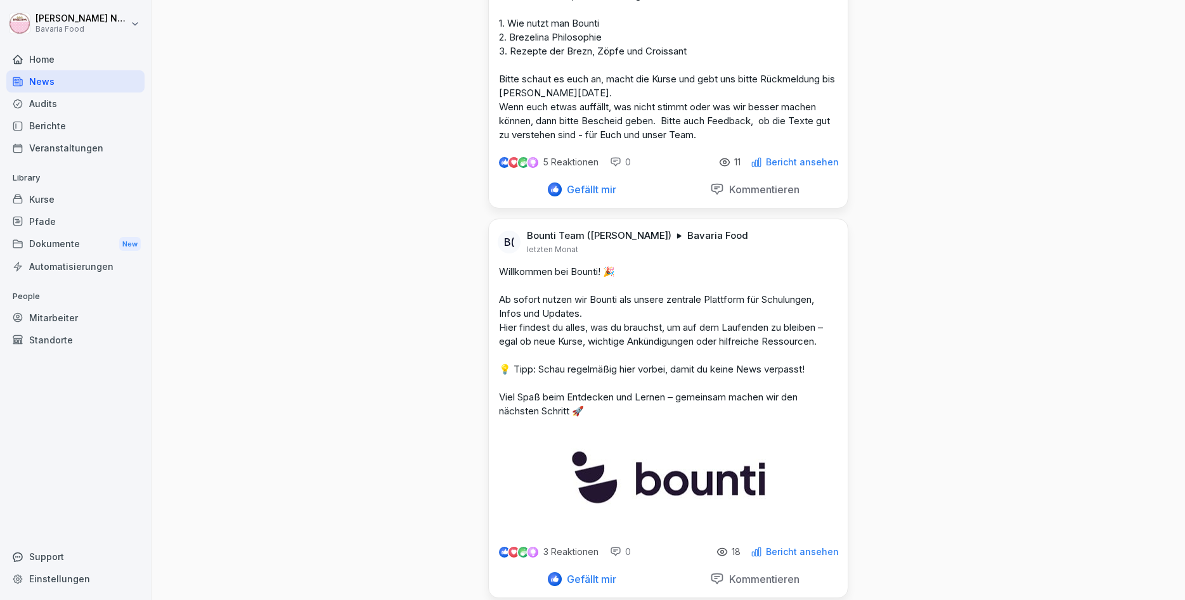
scroll to position [240, 0]
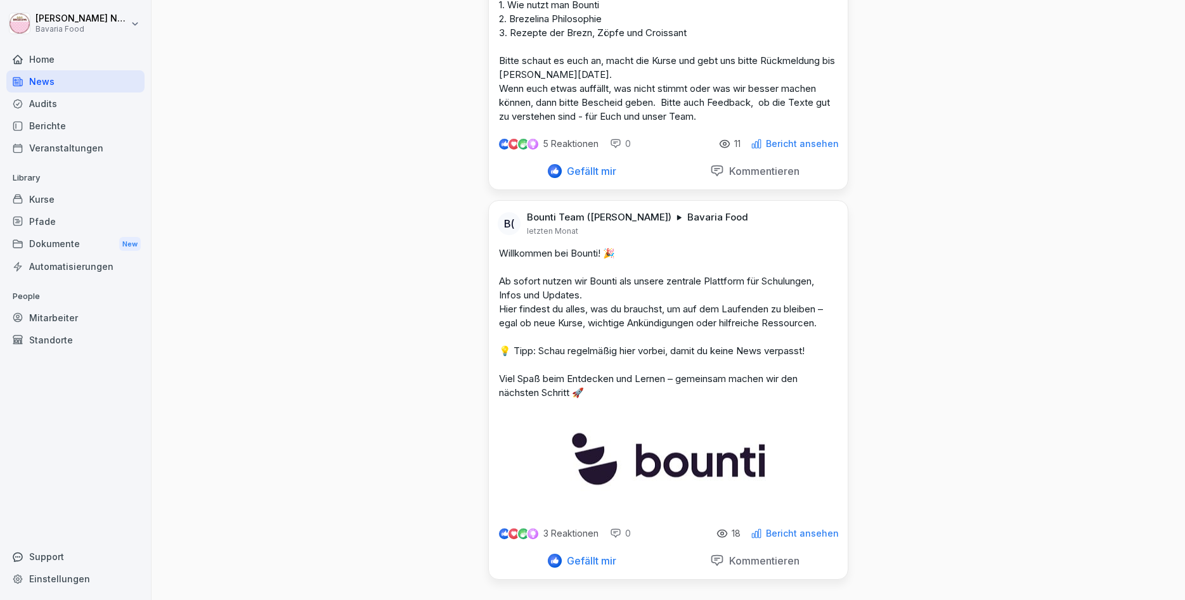
click at [726, 534] on icon at bounding box center [721, 533] width 11 height 11
click at [799, 533] on p "Bericht ansehen" at bounding box center [802, 534] width 73 height 10
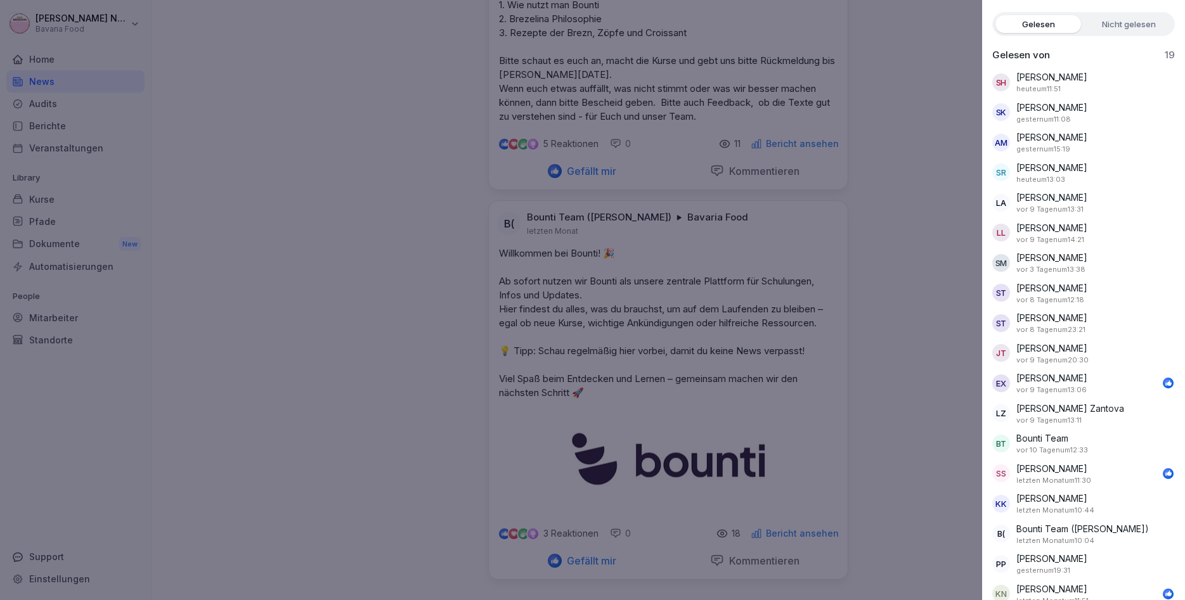
scroll to position [127, 0]
